Goal: Complete application form

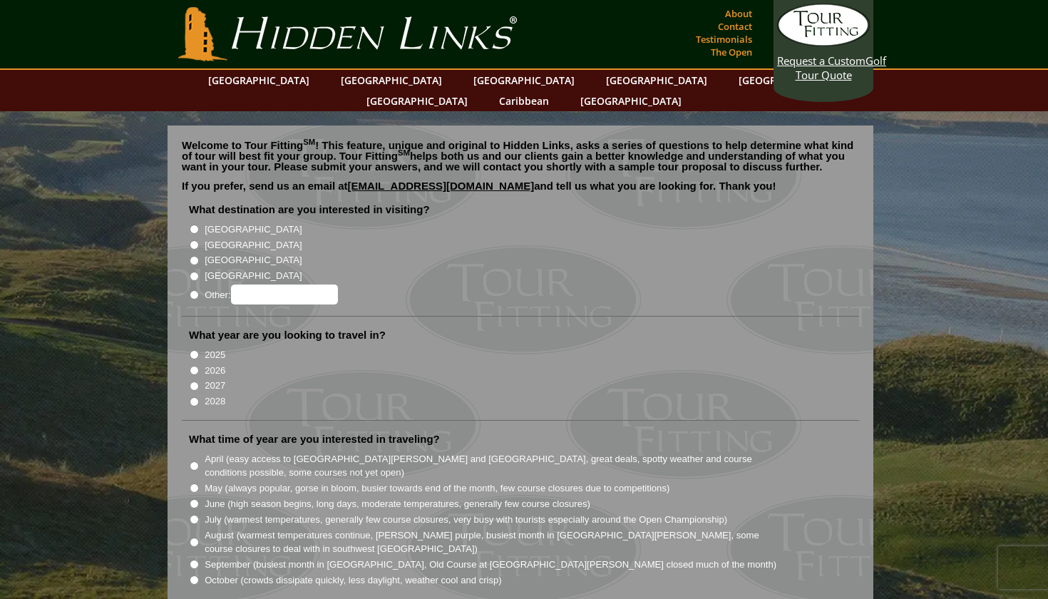
click at [196, 225] on input "[GEOGRAPHIC_DATA]" at bounding box center [194, 229] width 9 height 9
radio input "true"
click at [195, 240] on input "[GEOGRAPHIC_DATA]" at bounding box center [194, 244] width 9 height 9
radio input "true"
click at [193, 225] on input "[GEOGRAPHIC_DATA]" at bounding box center [194, 229] width 9 height 9
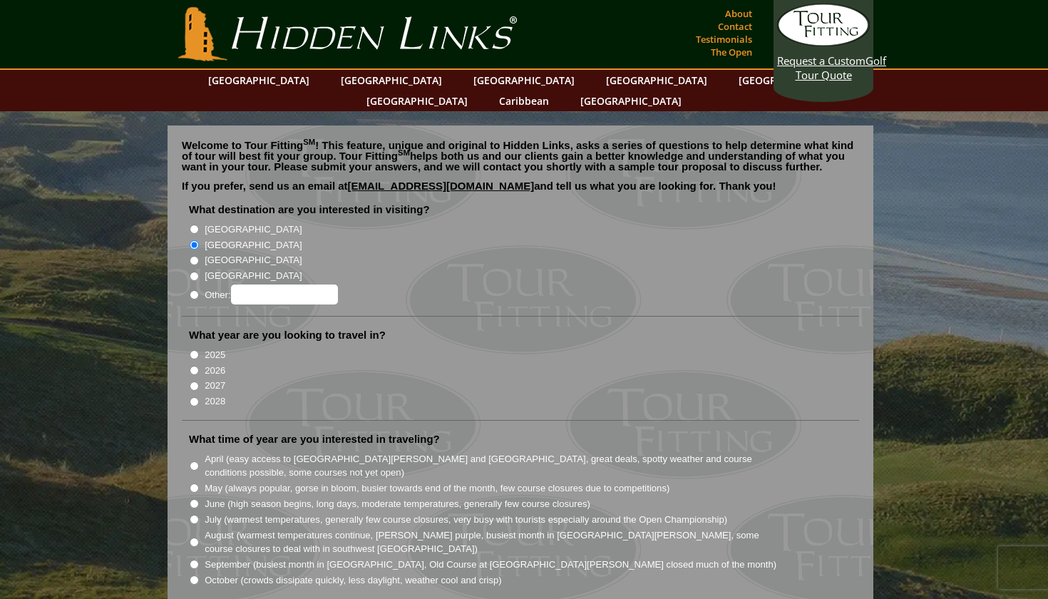
radio input "true"
click at [194, 366] on input "2026" at bounding box center [194, 370] width 9 height 9
radio input "true"
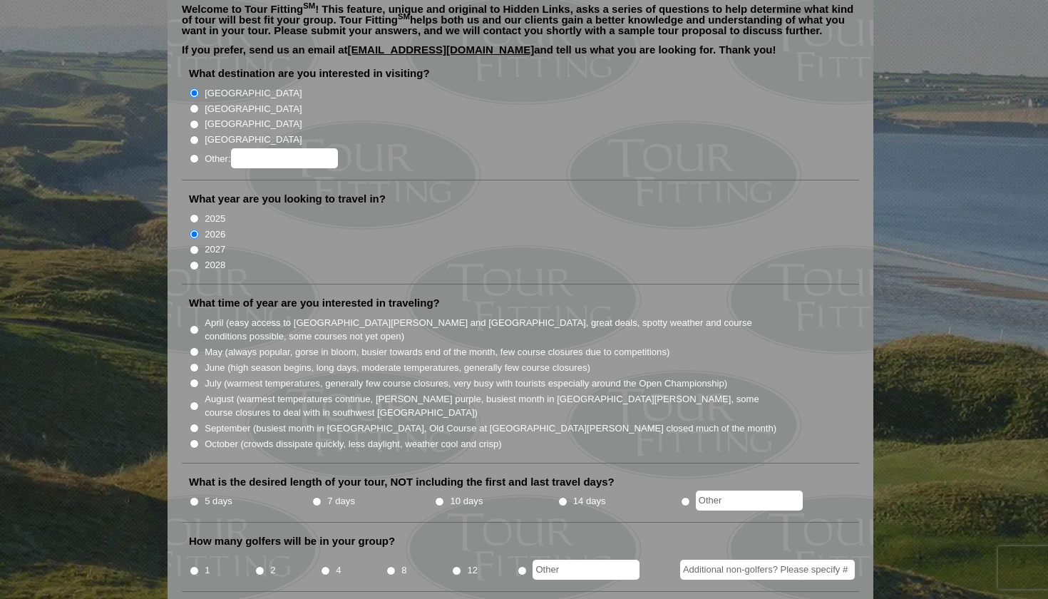
click at [195, 347] on input "May (always popular, gorse in bloom, busier towards end of the month, few cours…" at bounding box center [194, 351] width 9 height 9
radio input "true"
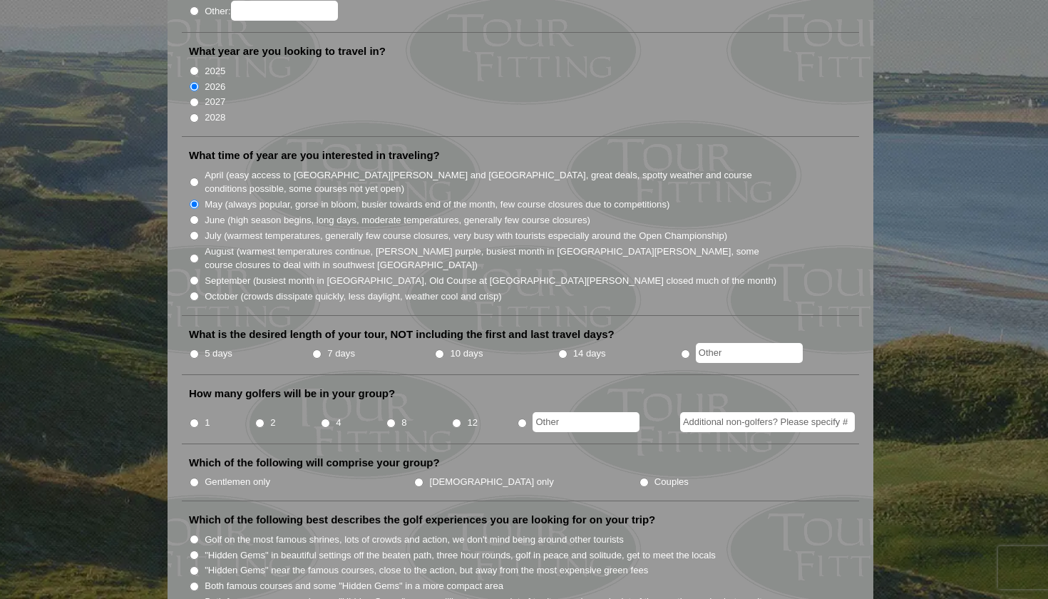
scroll to position [303, 0]
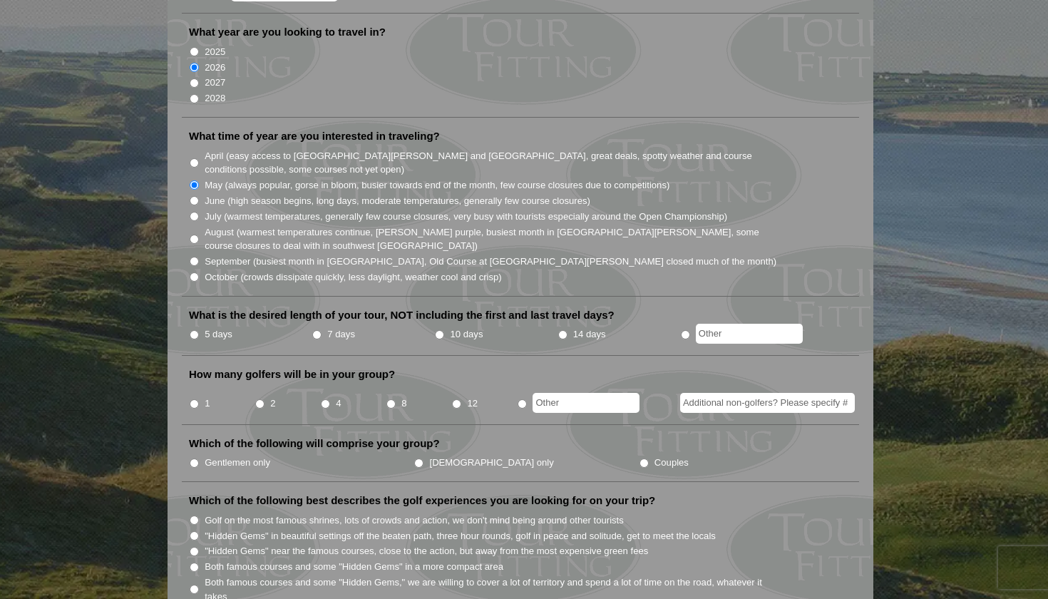
click at [193, 330] on input "5 days" at bounding box center [194, 334] width 9 height 9
radio input "true"
click at [193, 399] on input "1" at bounding box center [194, 403] width 9 height 9
radio input "true"
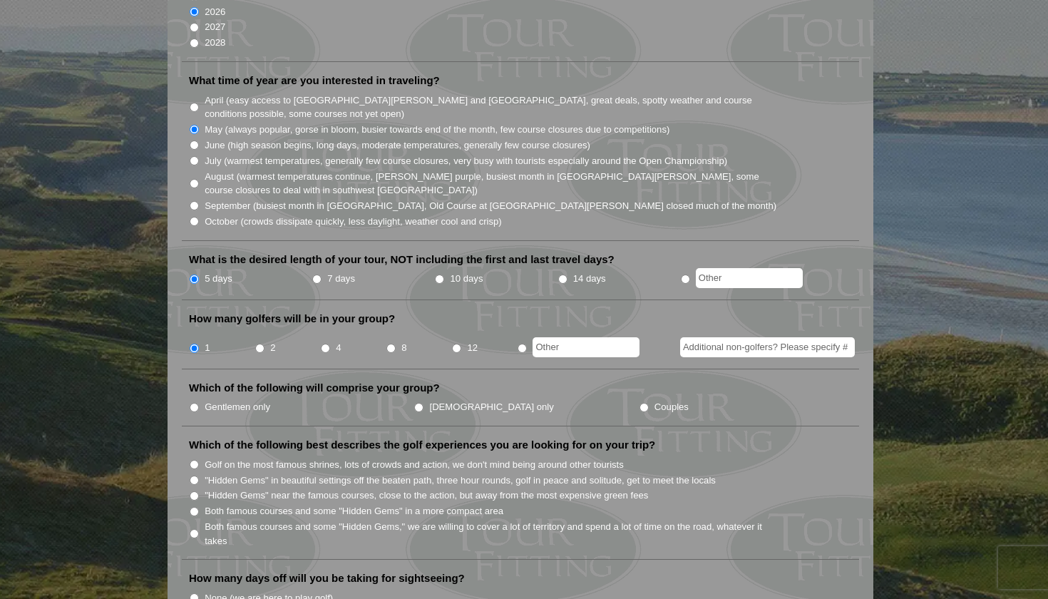
scroll to position [360, 0]
click at [196, 401] on input "Gentlemen only" at bounding box center [194, 405] width 9 height 9
radio input "true"
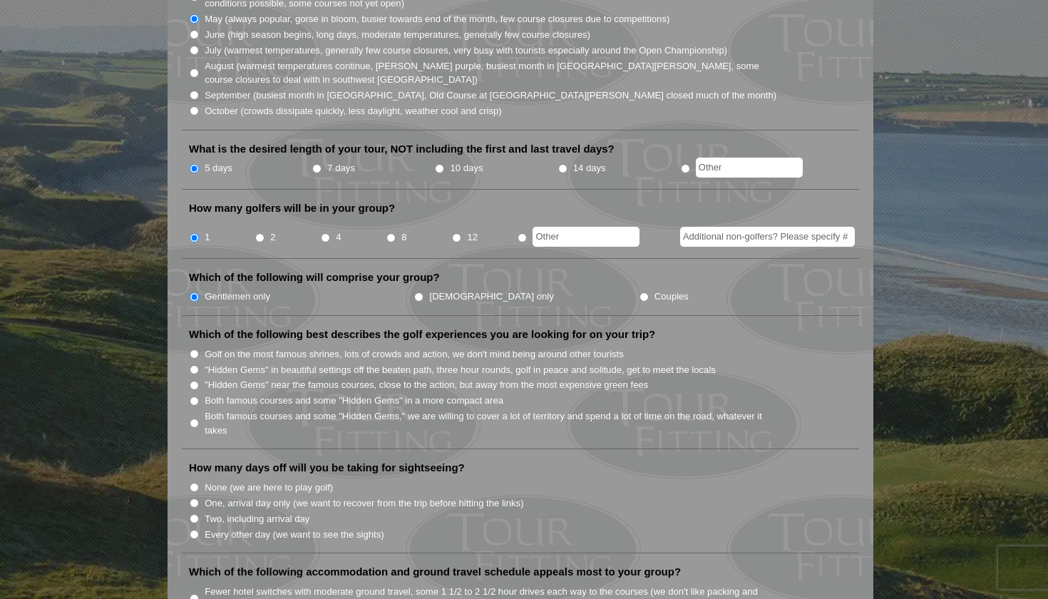
scroll to position [469, 0]
click at [194, 397] on input "Both famous courses and some "Hidden Gems" in a more compact area" at bounding box center [194, 401] width 9 height 9
radio input "true"
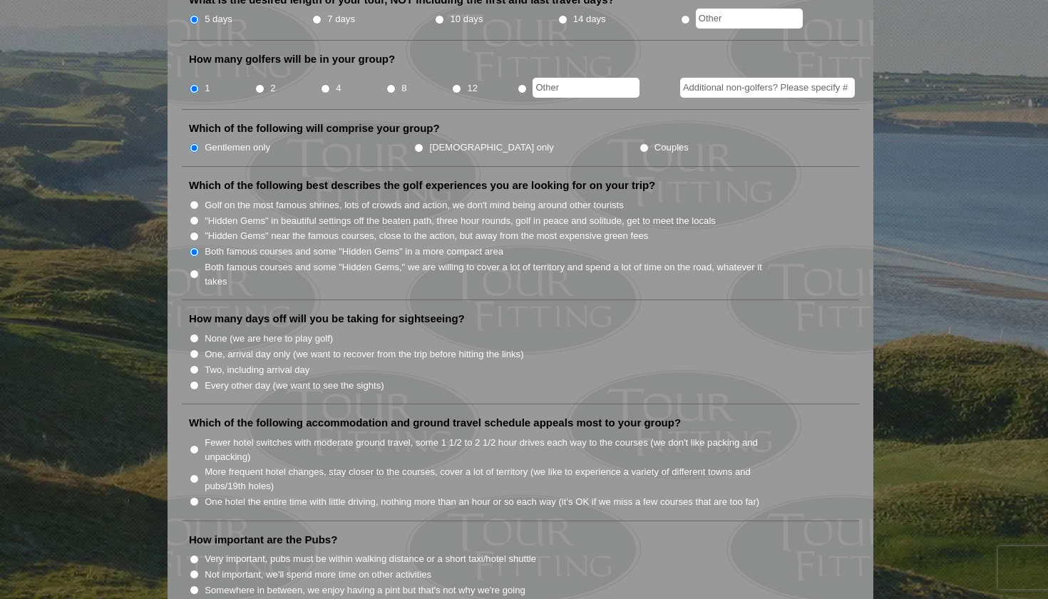
scroll to position [618, 0]
click at [193, 334] on input "None (we are here to play golf)" at bounding box center [194, 338] width 9 height 9
radio input "true"
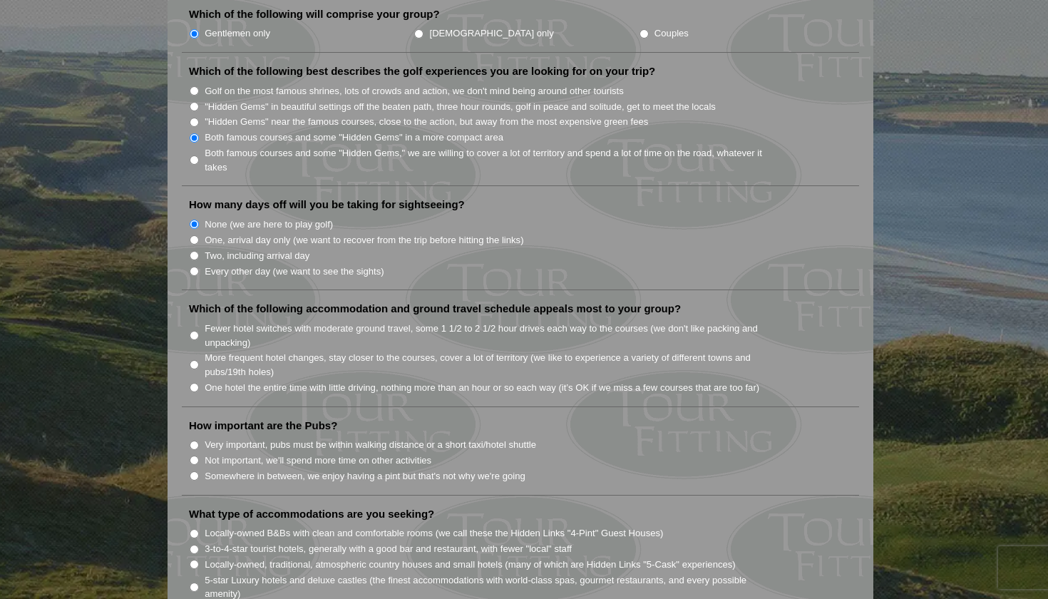
scroll to position [739, 0]
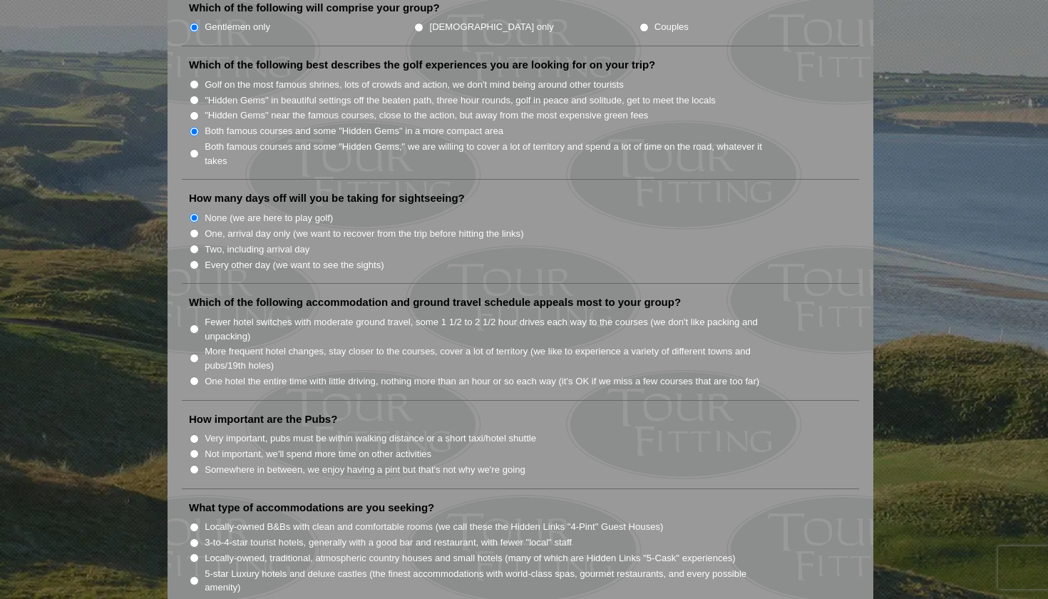
click at [195, 324] on input "Fewer hotel switches with moderate ground travel, some 1 1/2 to 2 1/2 hour driv…" at bounding box center [194, 328] width 9 height 9
radio input "true"
click at [194, 377] on input "One hotel the entire time with little driving, nothing more than an hour or so …" at bounding box center [194, 381] width 9 height 9
radio input "true"
click at [201, 446] on li "Not important, we'll spend more time on other activities" at bounding box center [526, 454] width 675 height 16
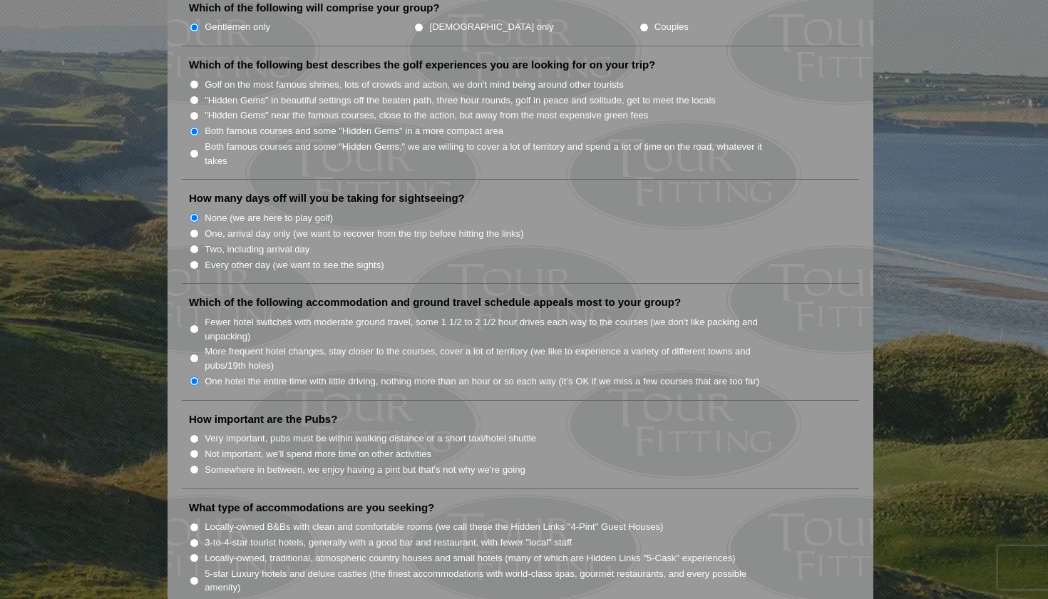
click at [191, 449] on input "Not important, we'll spend more time on other activities" at bounding box center [194, 453] width 9 height 9
radio input "true"
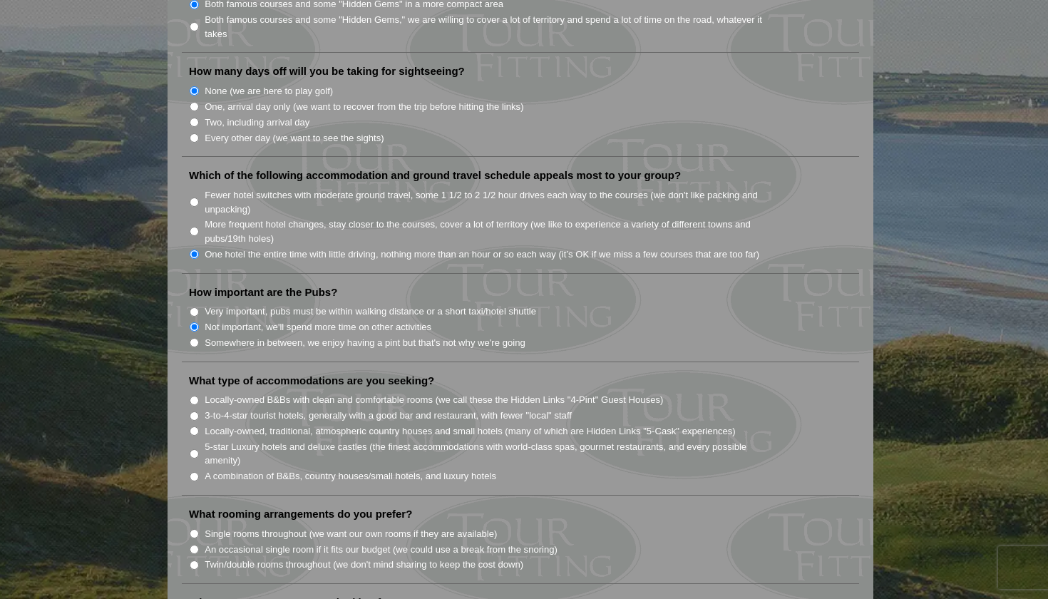
scroll to position [865, 0]
click at [193, 427] on input "Locally-owned, traditional, atmospheric country houses and small hotels (many o…" at bounding box center [194, 431] width 9 height 9
radio input "true"
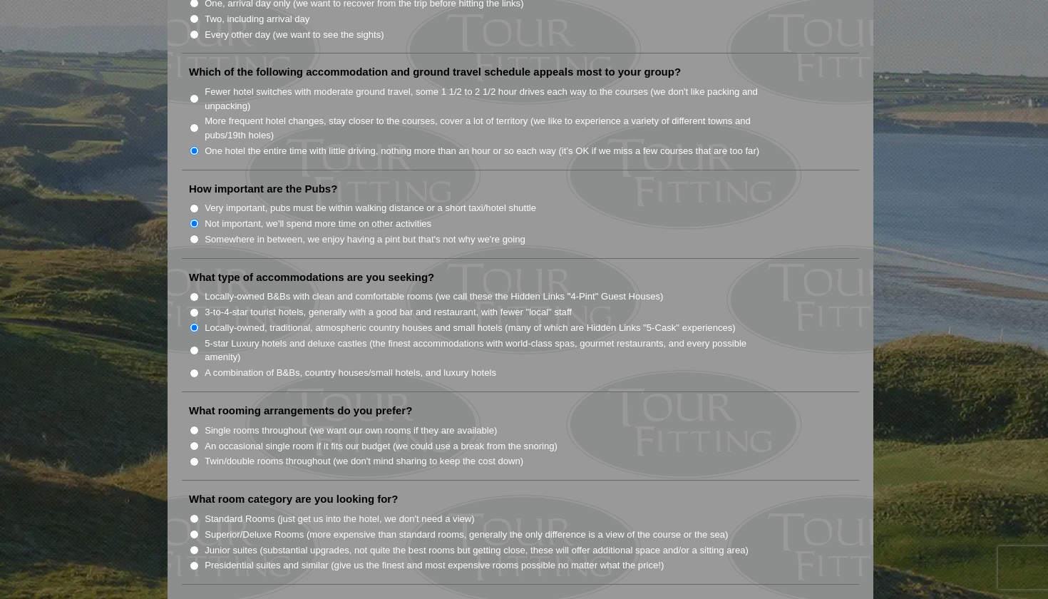
scroll to position [972, 0]
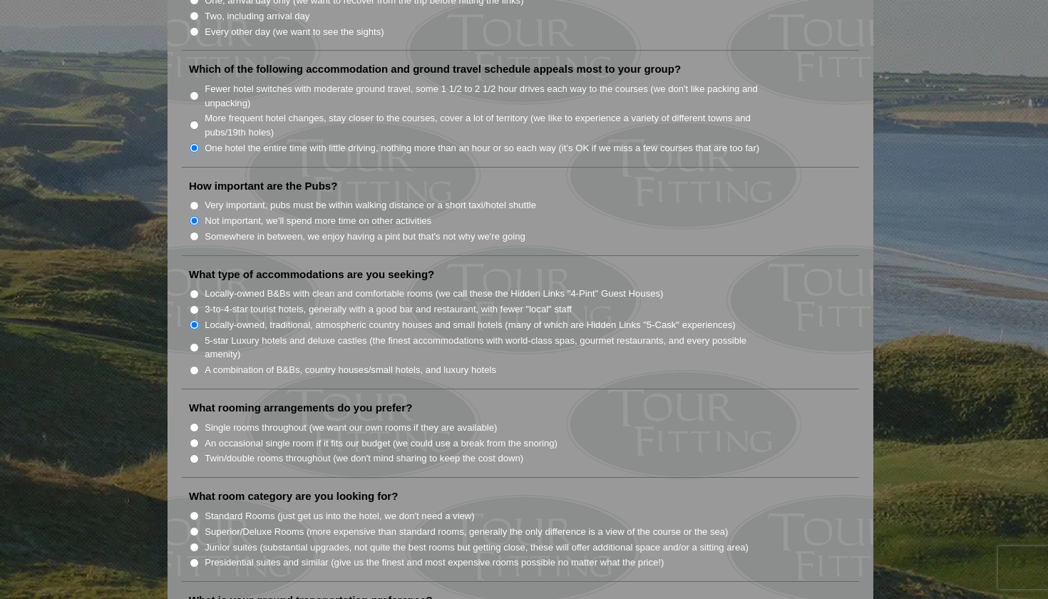
click at [195, 423] on input "Single rooms throughout (we want our own rooms if they are available)" at bounding box center [194, 427] width 9 height 9
radio input "true"
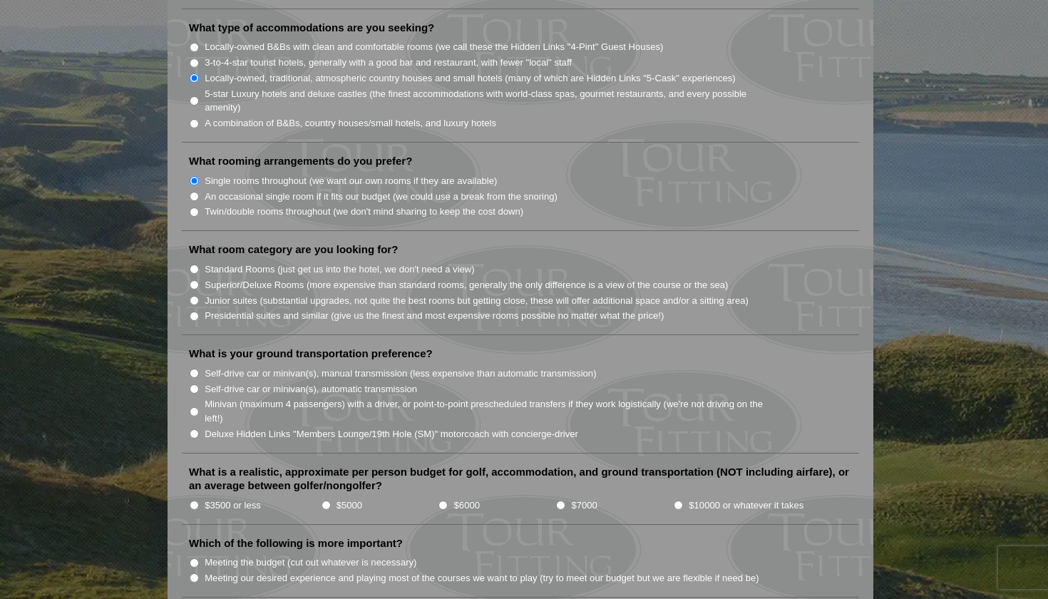
scroll to position [1232, 0]
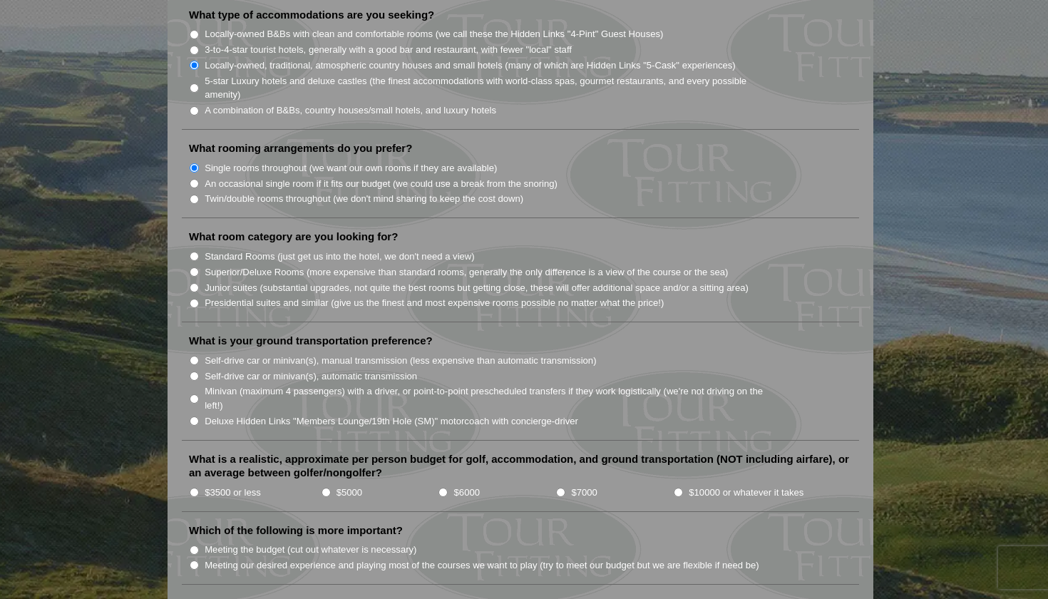
click at [193, 252] on input "Standard Rooms (just get us into the hotel, we don't need a view)" at bounding box center [194, 256] width 9 height 9
radio input "true"
click at [195, 356] on input "Self-drive car or minivan(s), manual transmission (less expensive than automati…" at bounding box center [194, 360] width 9 height 9
radio input "true"
click at [193, 488] on input "$3500 or less" at bounding box center [194, 492] width 9 height 9
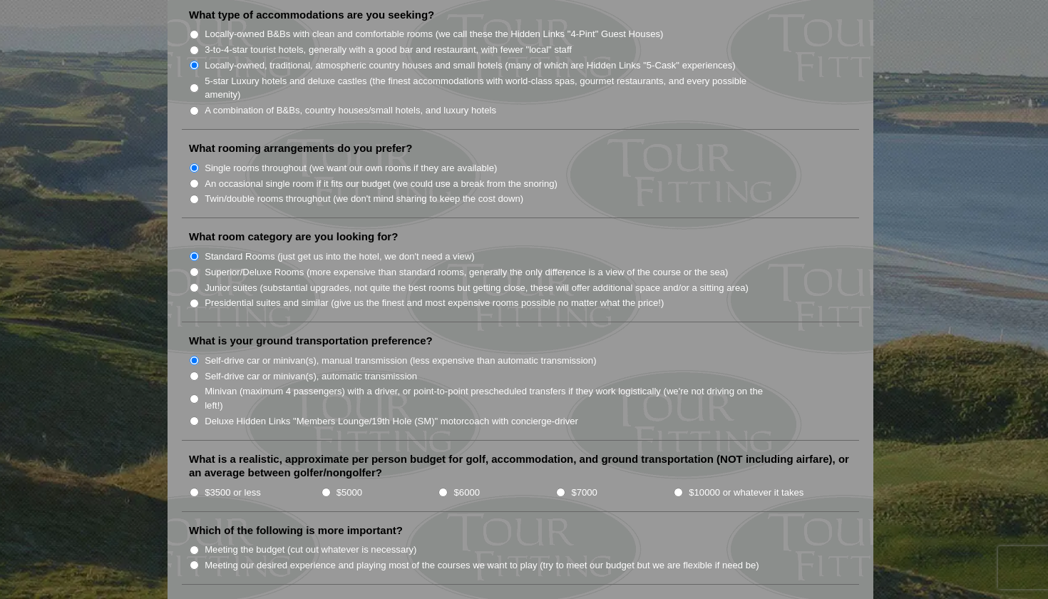
radio input "true"
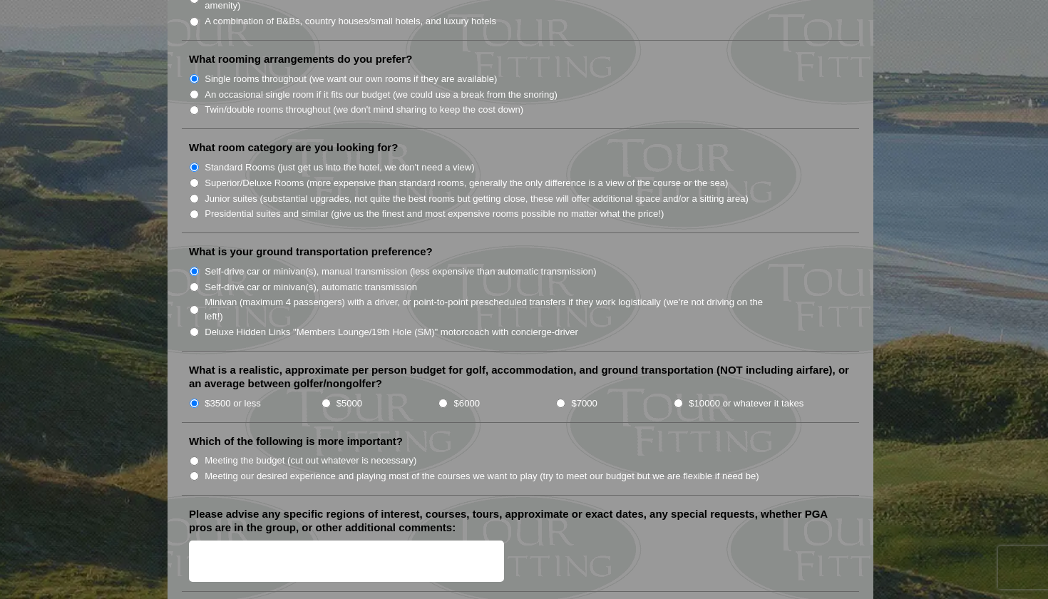
scroll to position [1321, 0]
click at [195, 456] on input "Meeting the budget (cut out whatever is necessary)" at bounding box center [194, 460] width 9 height 9
radio input "true"
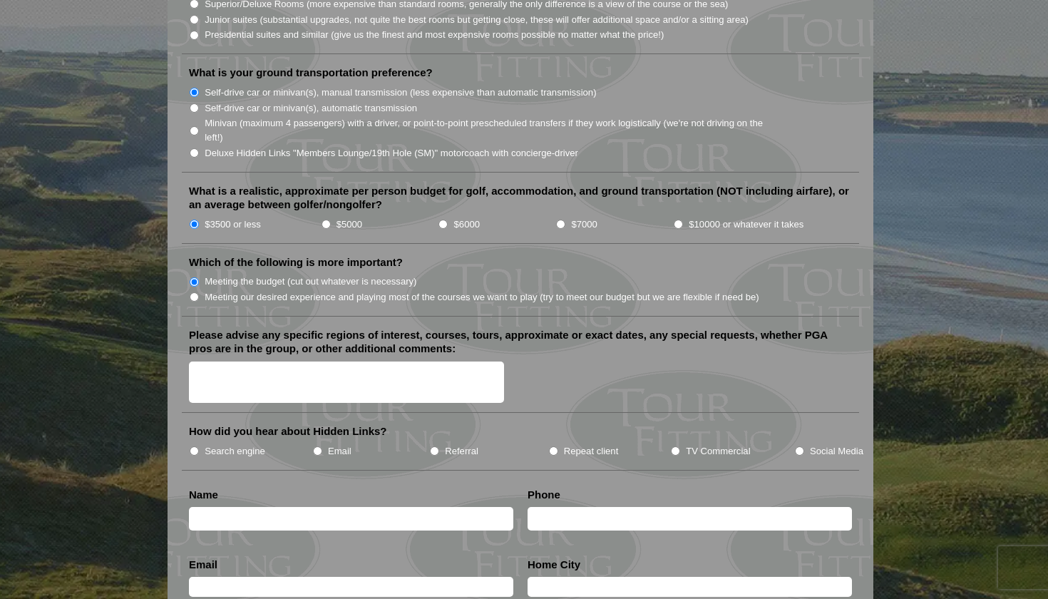
scroll to position [1501, 0]
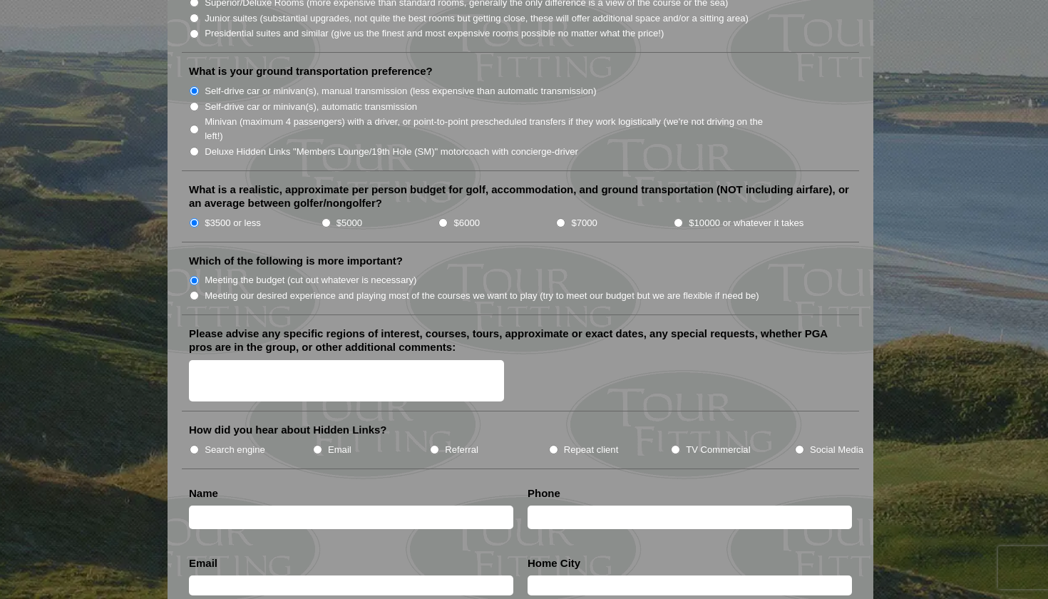
click at [193, 445] on input "Search engine" at bounding box center [194, 449] width 9 height 9
radio input "true"
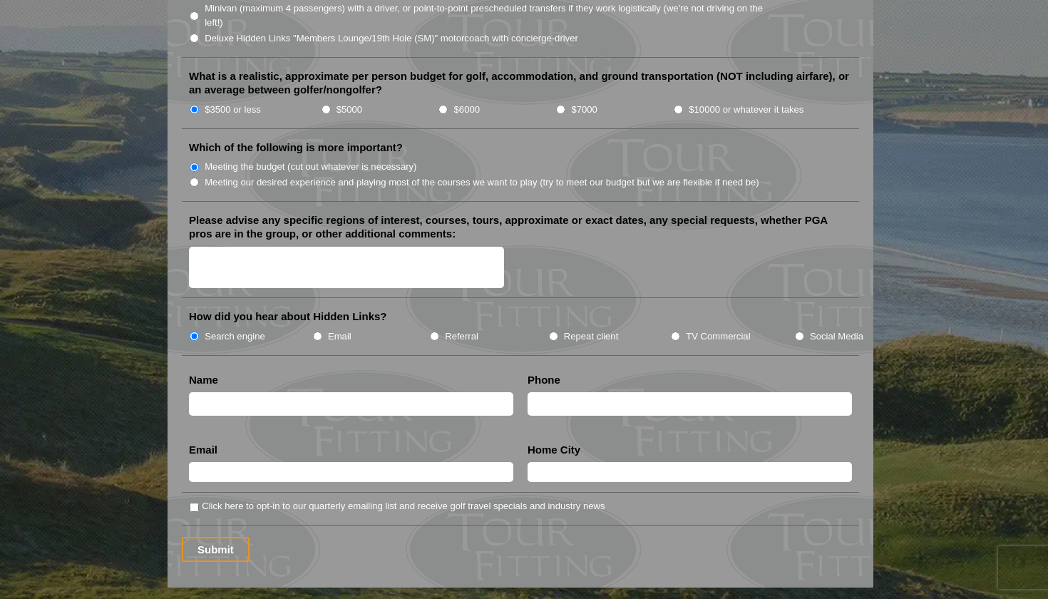
scroll to position [1617, 0]
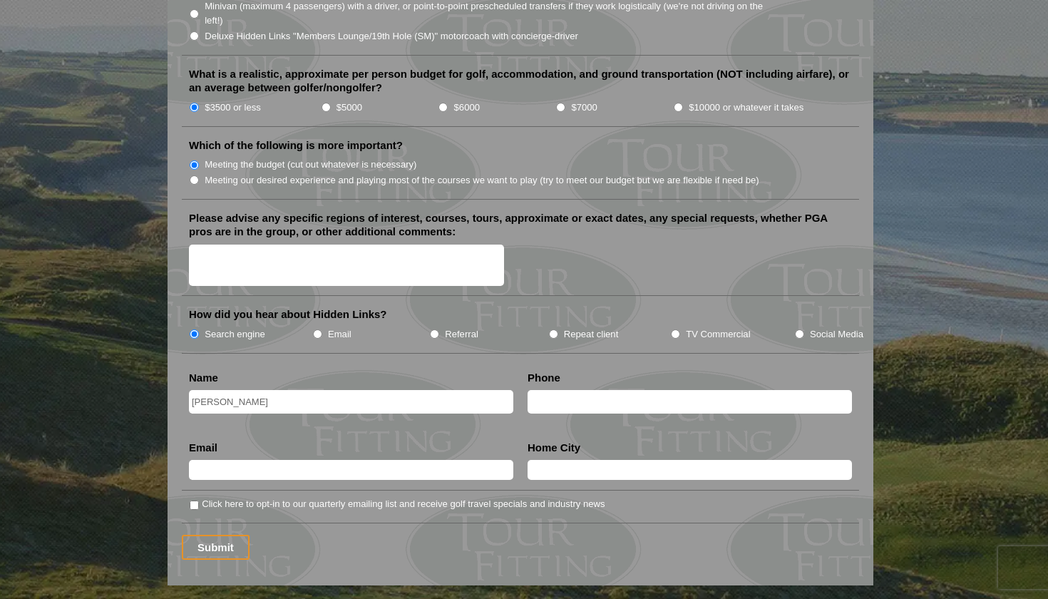
type input "[PERSON_NAME]"
type input "2053682490"
type input "[EMAIL_ADDRESS][DOMAIN_NAME]"
type input "[GEOGRAPHIC_DATA], [GEOGRAPHIC_DATA]"
click at [215, 535] on input "Submit" at bounding box center [216, 547] width 68 height 25
